Goal: Transaction & Acquisition: Purchase product/service

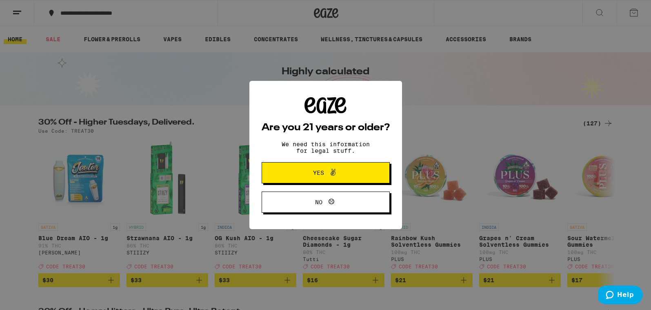
click at [341, 178] on span "Yes" at bounding box center [325, 172] width 62 height 11
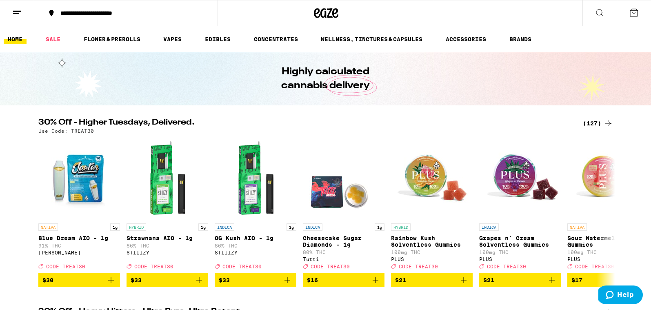
click at [627, 16] on button at bounding box center [633, 12] width 34 height 25
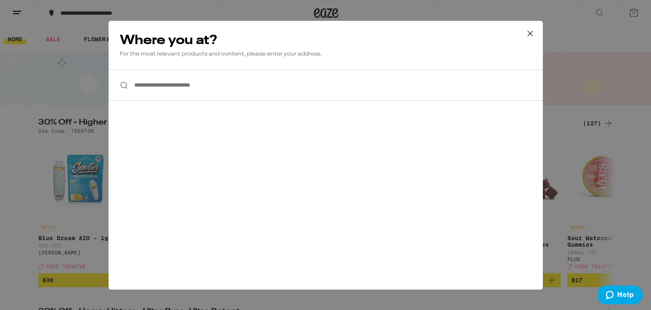
click at [529, 36] on icon at bounding box center [530, 33] width 12 height 12
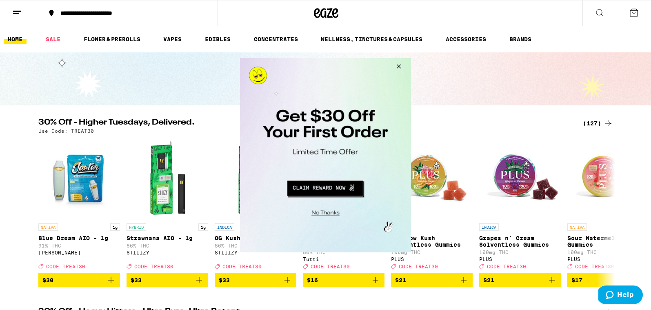
click at [398, 66] on button "Close Modal" at bounding box center [397, 68] width 22 height 20
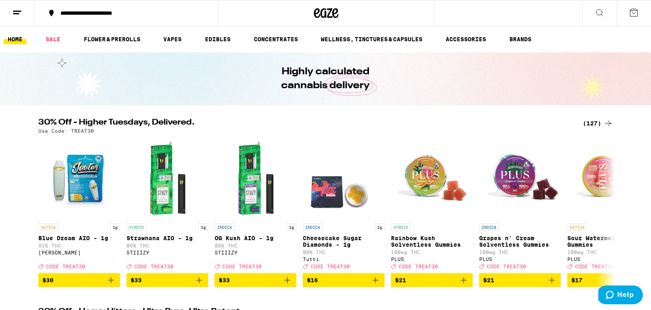
click at [18, 17] on button at bounding box center [17, 13] width 34 height 26
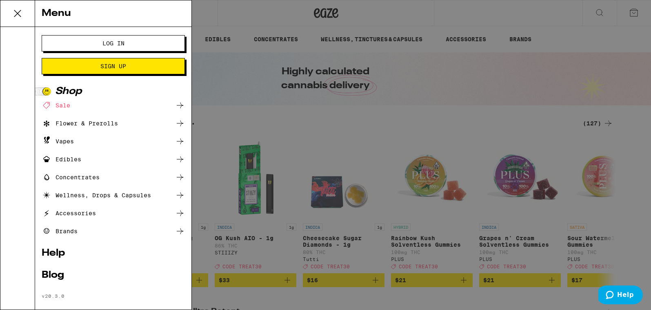
click at [103, 45] on span "Log In" at bounding box center [113, 43] width 22 height 6
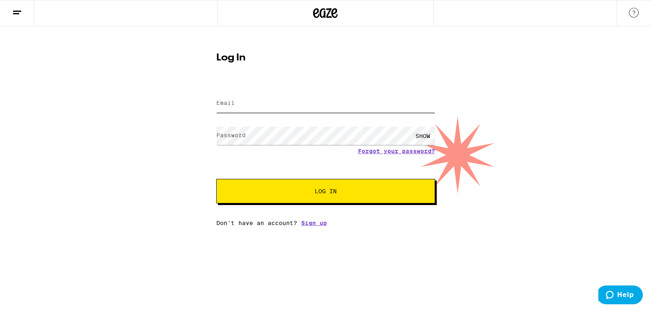
type input "[PERSON_NAME][EMAIL_ADDRESS][PERSON_NAME][DOMAIN_NAME]"
click at [270, 193] on span "Log In" at bounding box center [325, 191] width 153 height 6
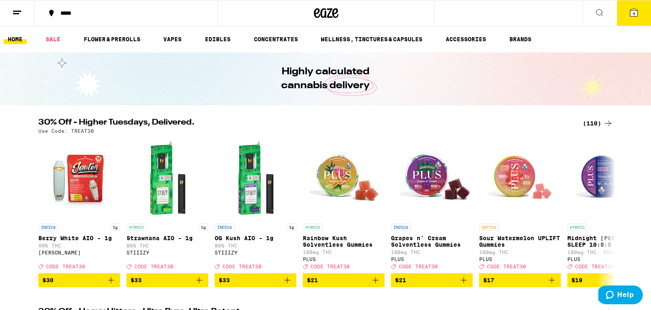
click at [630, 15] on icon at bounding box center [633, 12] width 7 height 7
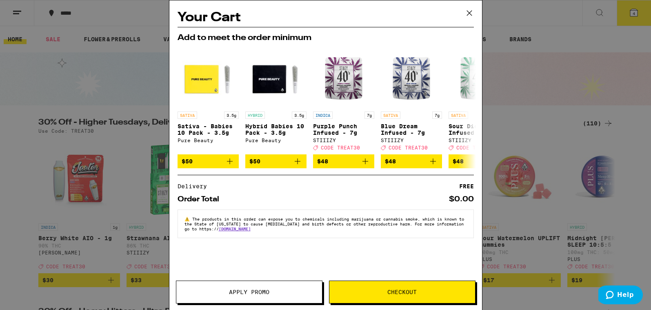
click at [469, 11] on icon at bounding box center [469, 13] width 12 height 12
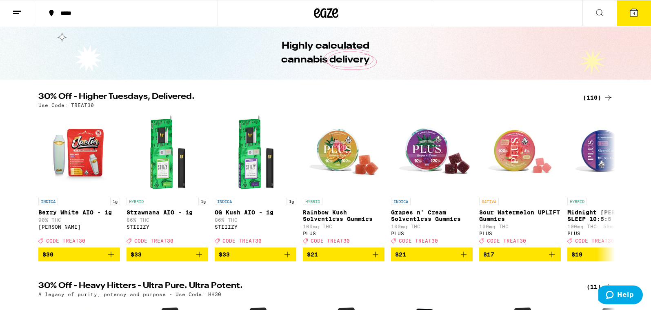
scroll to position [25, 0]
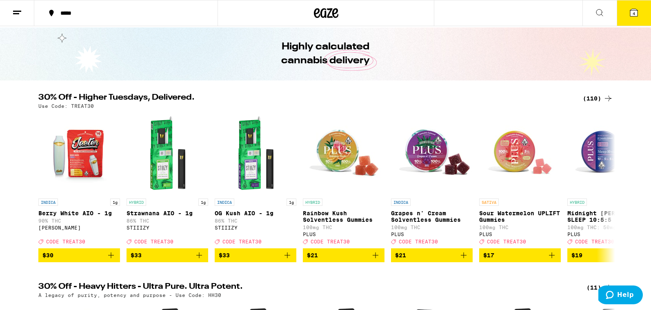
click at [591, 100] on div "(110)" at bounding box center [597, 98] width 30 height 10
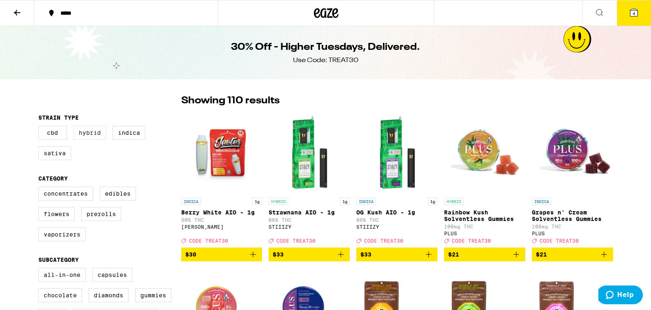
click at [87, 131] on label "Hybrid" at bounding box center [89, 133] width 33 height 14
click at [40, 127] on input "Hybrid" at bounding box center [40, 127] width 0 height 0
checkbox input "true"
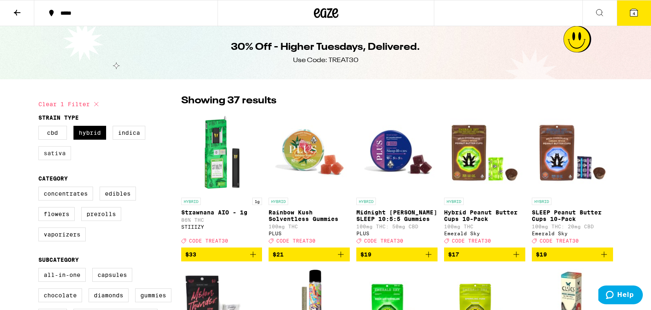
click at [53, 154] on label "Sativa" at bounding box center [54, 153] width 33 height 14
click at [40, 127] on input "Sativa" at bounding box center [40, 127] width 0 height 0
checkbox input "true"
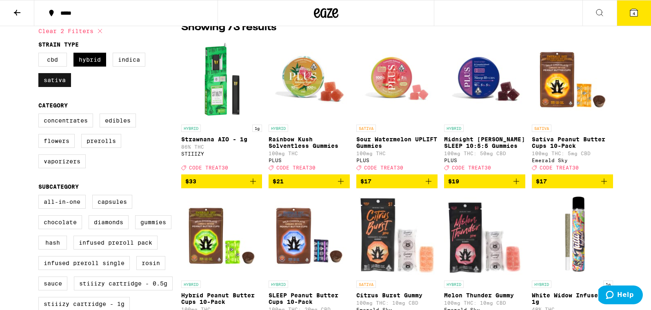
scroll to position [74, 0]
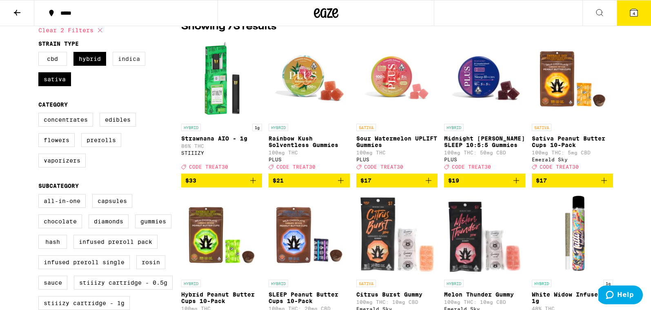
click at [131, 57] on label "Indica" at bounding box center [129, 59] width 33 height 14
click at [40, 53] on input "Indica" at bounding box center [40, 53] width 0 height 0
checkbox input "true"
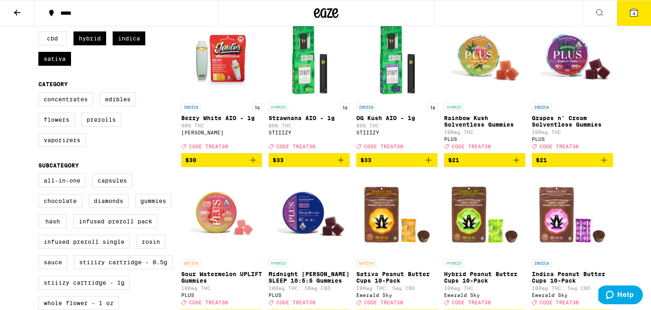
scroll to position [98, 0]
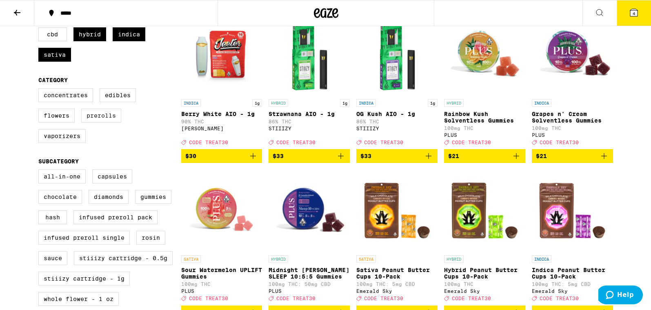
click at [100, 115] on label "Prerolls" at bounding box center [101, 115] width 40 height 14
click at [40, 90] on input "Prerolls" at bounding box center [40, 89] width 0 height 0
checkbox input "true"
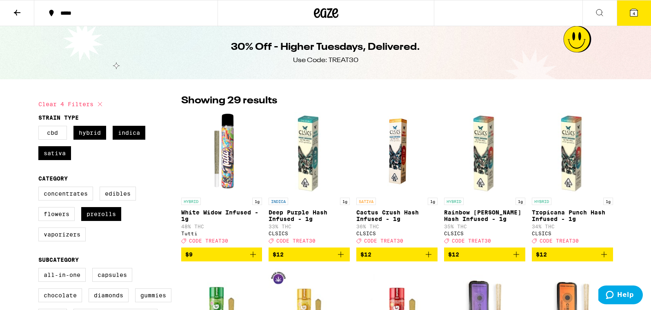
click at [18, 11] on icon at bounding box center [17, 13] width 10 height 10
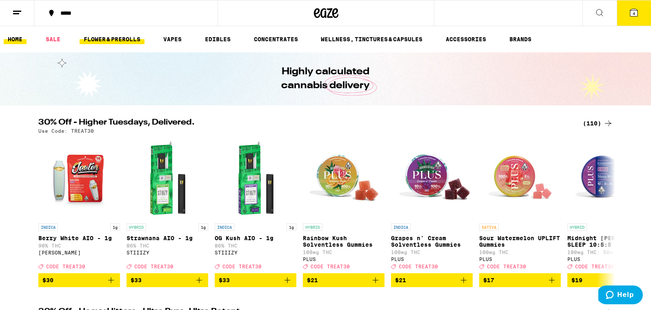
click at [132, 40] on link "FLOWER & PREROLLS" at bounding box center [112, 39] width 65 height 10
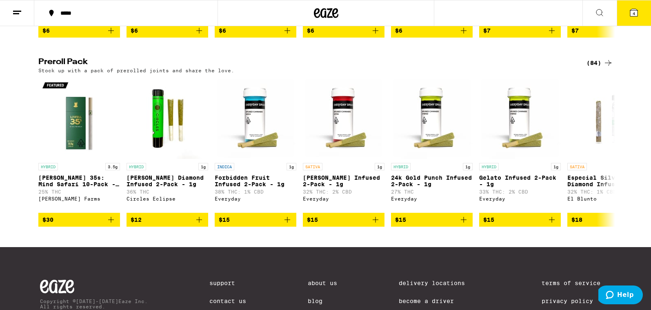
scroll to position [600, 0]
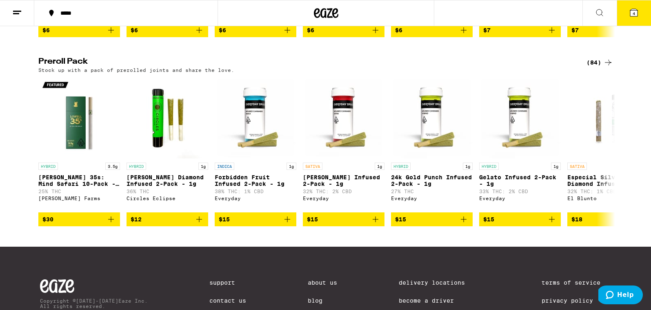
click at [594, 67] on div "(84)" at bounding box center [599, 63] width 27 height 10
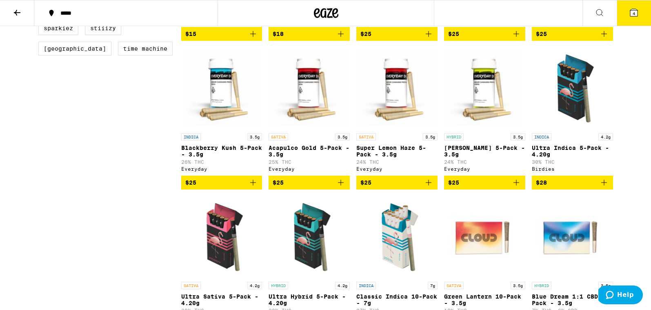
scroll to position [374, 0]
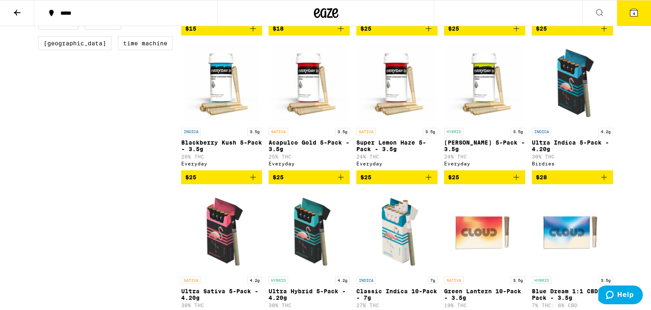
click at [516, 180] on icon "Add to bag" at bounding box center [516, 177] width 6 height 6
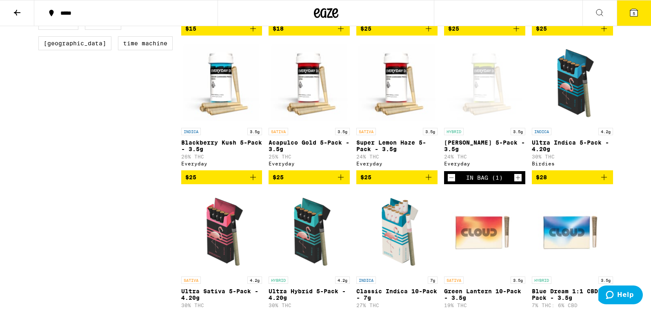
click at [430, 182] on icon "Add to bag" at bounding box center [428, 177] width 10 height 10
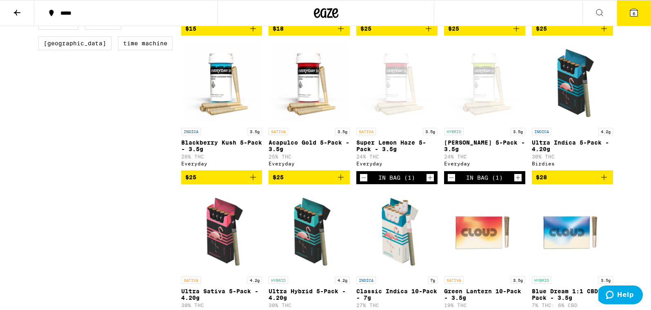
click at [338, 180] on icon "Add to bag" at bounding box center [341, 177] width 6 height 6
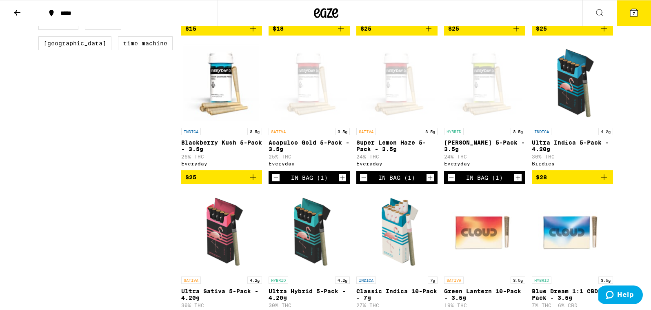
click at [253, 182] on icon "Add to bag" at bounding box center [253, 177] width 10 height 10
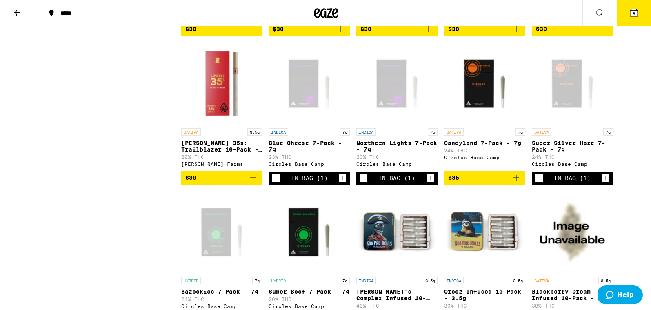
scroll to position [829, 0]
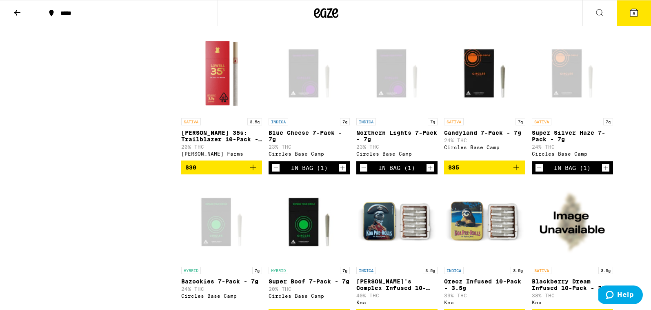
click at [253, 170] on icon "Add to bag" at bounding box center [253, 167] width 6 height 6
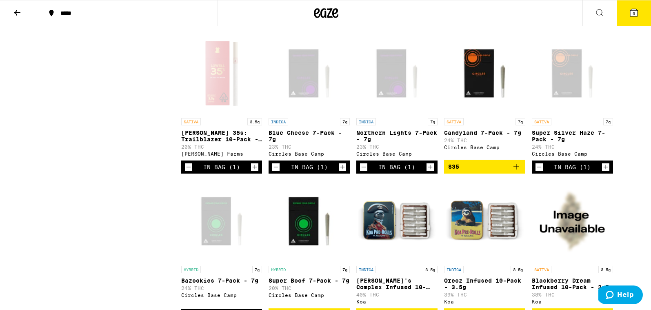
click at [276, 172] on icon "Decrement" at bounding box center [275, 167] width 7 height 10
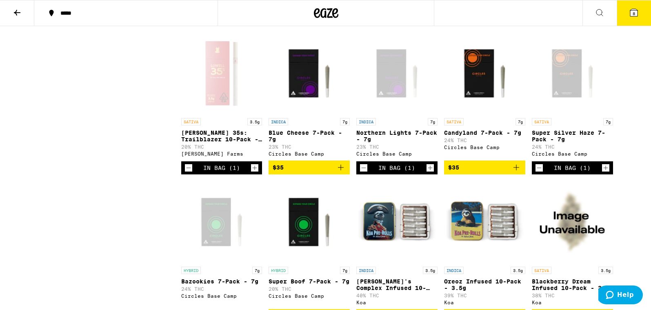
click at [363, 173] on icon "Decrement" at bounding box center [363, 168] width 7 height 10
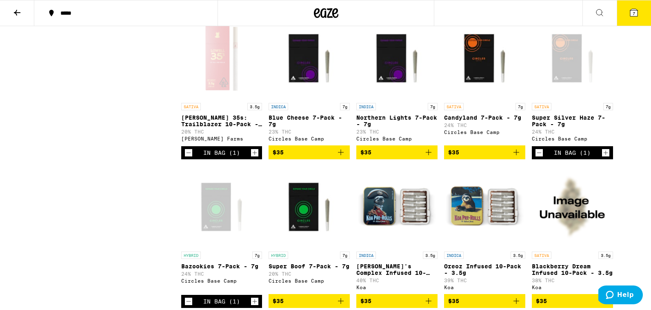
scroll to position [851, 0]
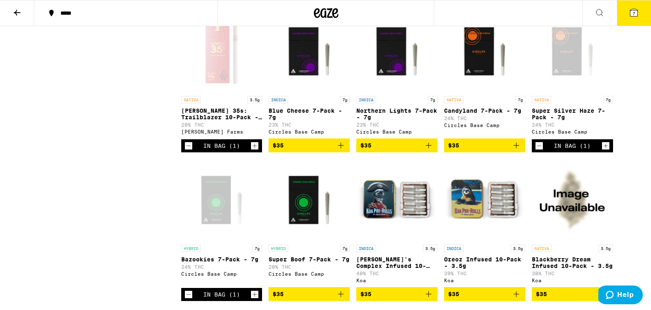
click at [540, 151] on icon "Decrement" at bounding box center [538, 146] width 7 height 10
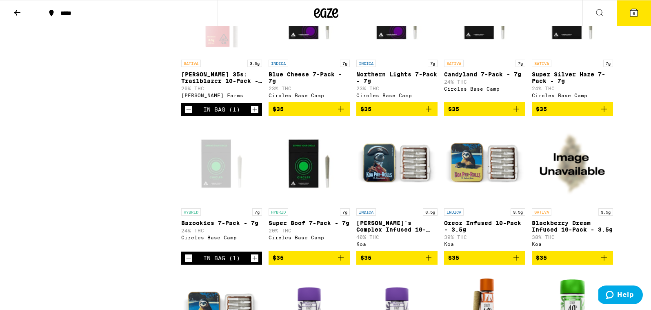
scroll to position [891, 0]
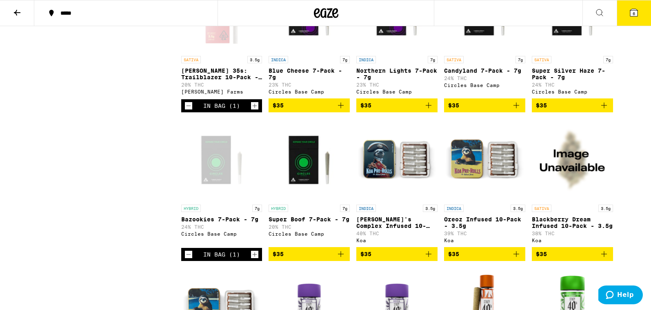
click at [186, 259] on icon "Decrement" at bounding box center [188, 254] width 7 height 10
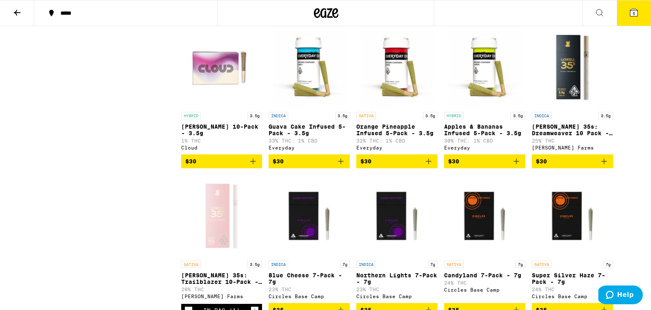
scroll to position [685, 0]
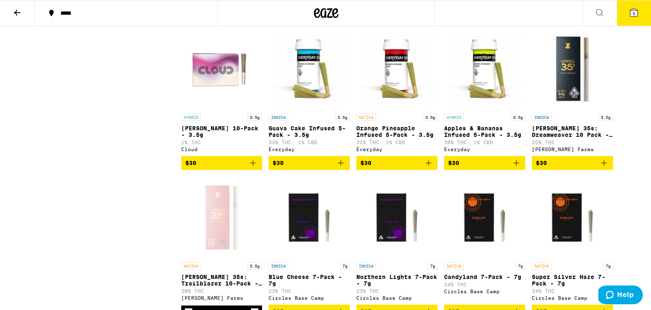
click at [609, 170] on button "$30" at bounding box center [571, 163] width 81 height 14
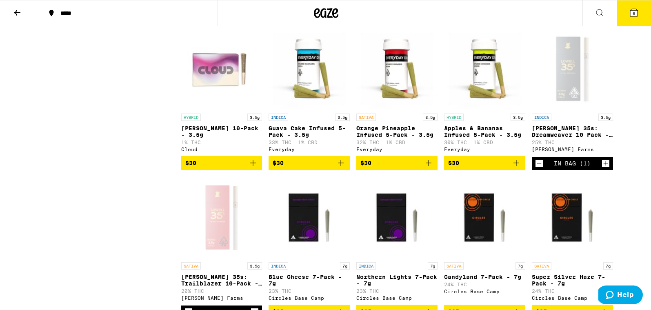
click at [637, 17] on icon at bounding box center [634, 13] width 10 height 10
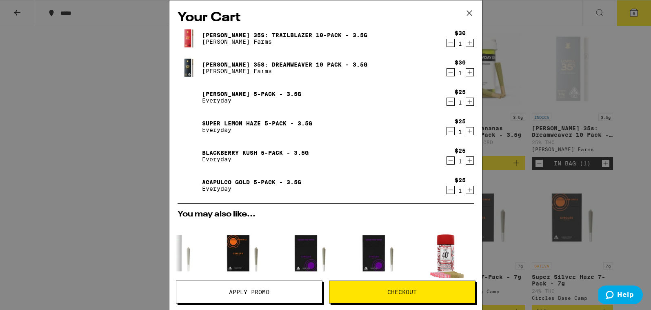
click at [452, 162] on icon "Decrement" at bounding box center [450, 160] width 7 height 10
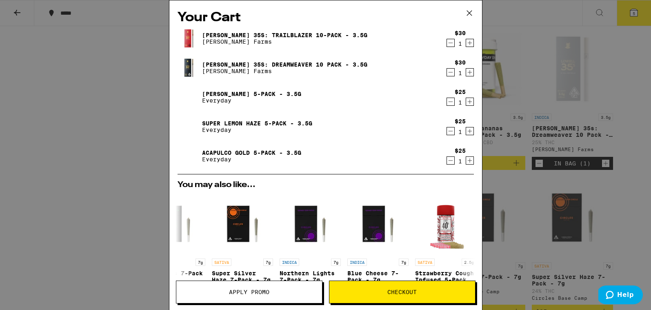
click at [401, 289] on span "Checkout" at bounding box center [401, 292] width 29 height 6
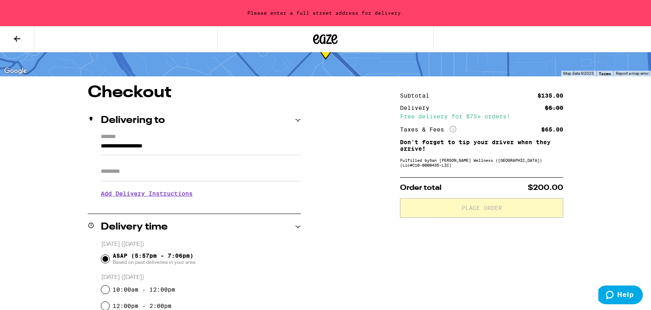
scroll to position [44, 0]
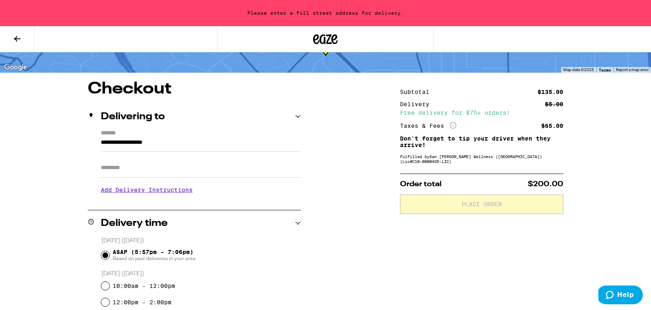
click at [256, 139] on input "**********" at bounding box center [201, 144] width 200 height 14
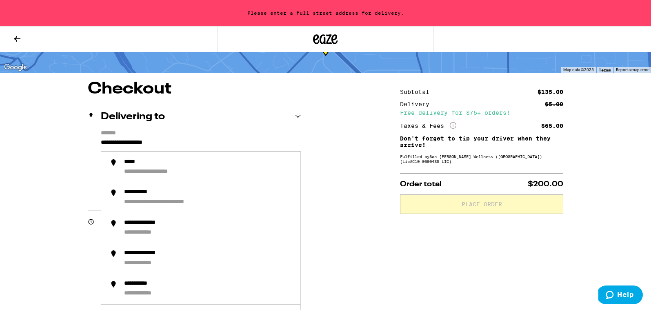
click at [243, 142] on input "**********" at bounding box center [201, 144] width 200 height 14
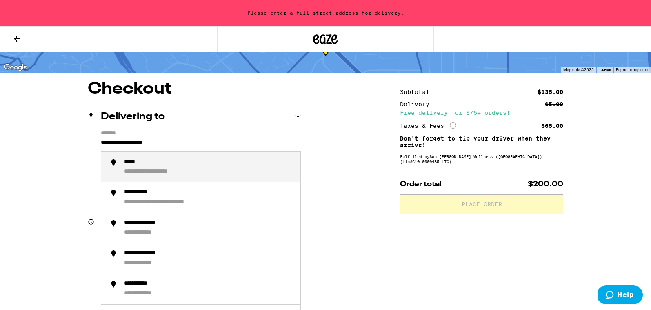
click at [185, 131] on label "*******" at bounding box center [201, 134] width 200 height 8
click at [185, 137] on input "**********" at bounding box center [201, 144] width 200 height 14
click at [172, 172] on div "**********" at bounding box center [148, 172] width 48 height 8
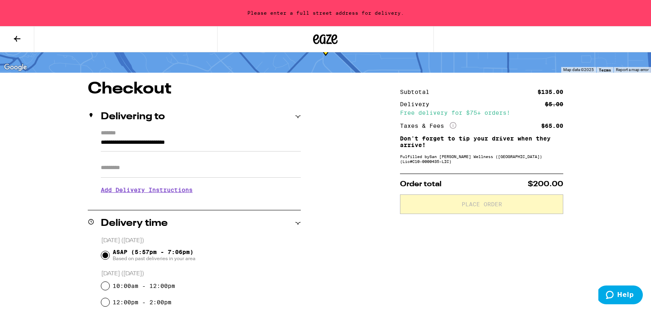
type input "**********"
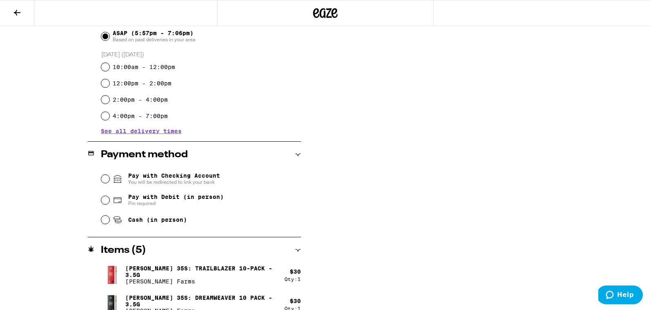
scroll to position [251, 0]
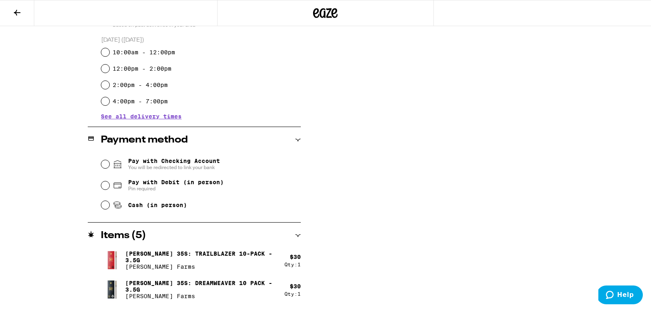
click at [100, 162] on div "Pay with Checking Account You will be redirected to link your bank Pay with Deb…" at bounding box center [194, 183] width 213 height 61
click at [104, 163] on input "Pay with Checking Account You will be redirected to link your bank" at bounding box center [105, 164] width 8 height 8
click at [103, 184] on input "Pay with Debit (in person) Pin required" at bounding box center [105, 185] width 8 height 8
radio input "true"
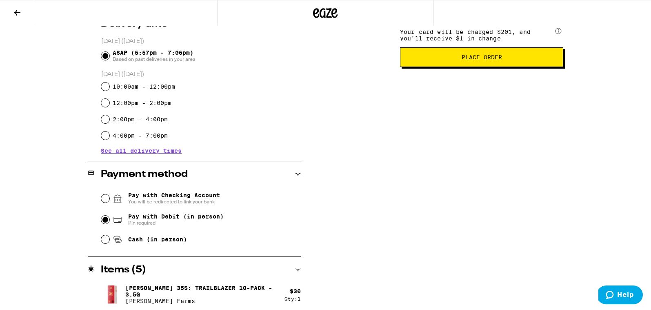
scroll to position [0, 0]
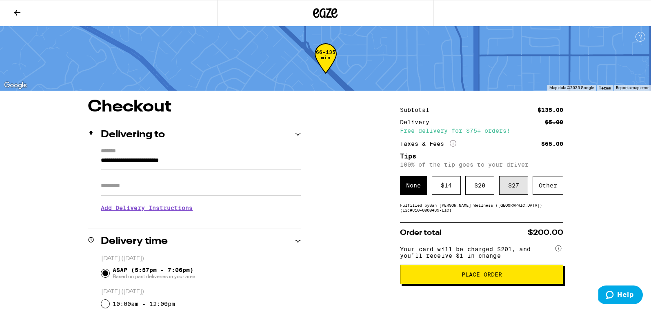
click at [516, 186] on div "$ 27" at bounding box center [513, 185] width 29 height 19
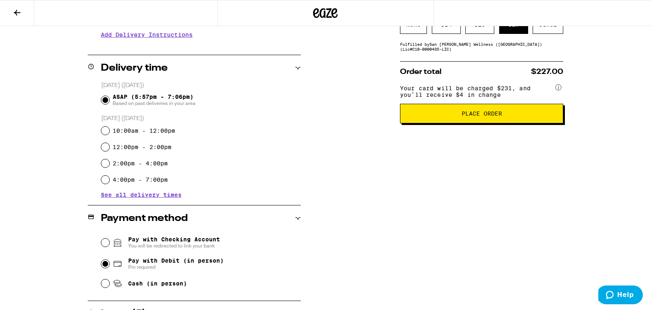
scroll to position [178, 0]
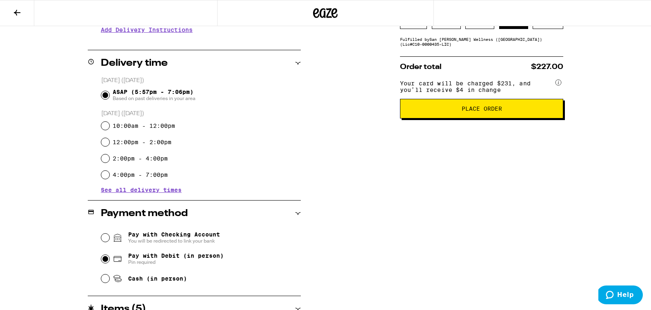
click at [483, 118] on button "Place Order" at bounding box center [481, 109] width 163 height 20
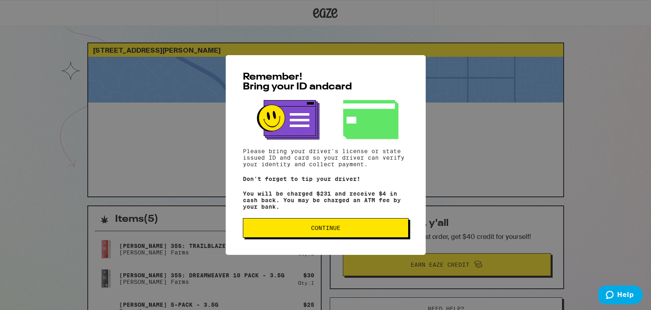
click at [287, 230] on span "Continue" at bounding box center [326, 228] width 152 height 6
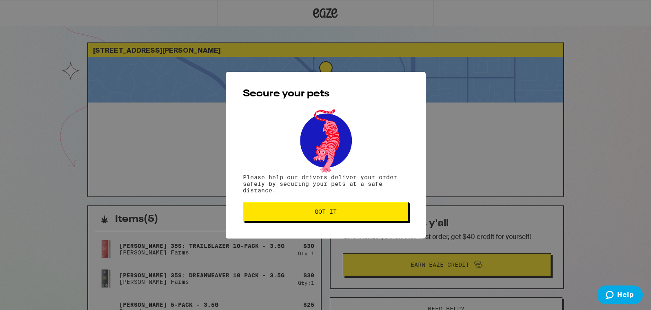
click at [292, 212] on span "Got it" at bounding box center [326, 211] width 152 height 6
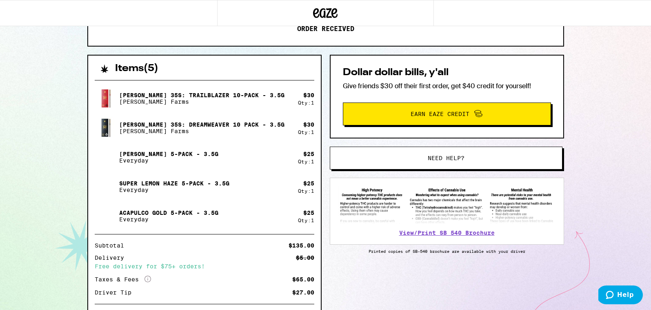
scroll to position [151, 0]
